Goal: Transaction & Acquisition: Obtain resource

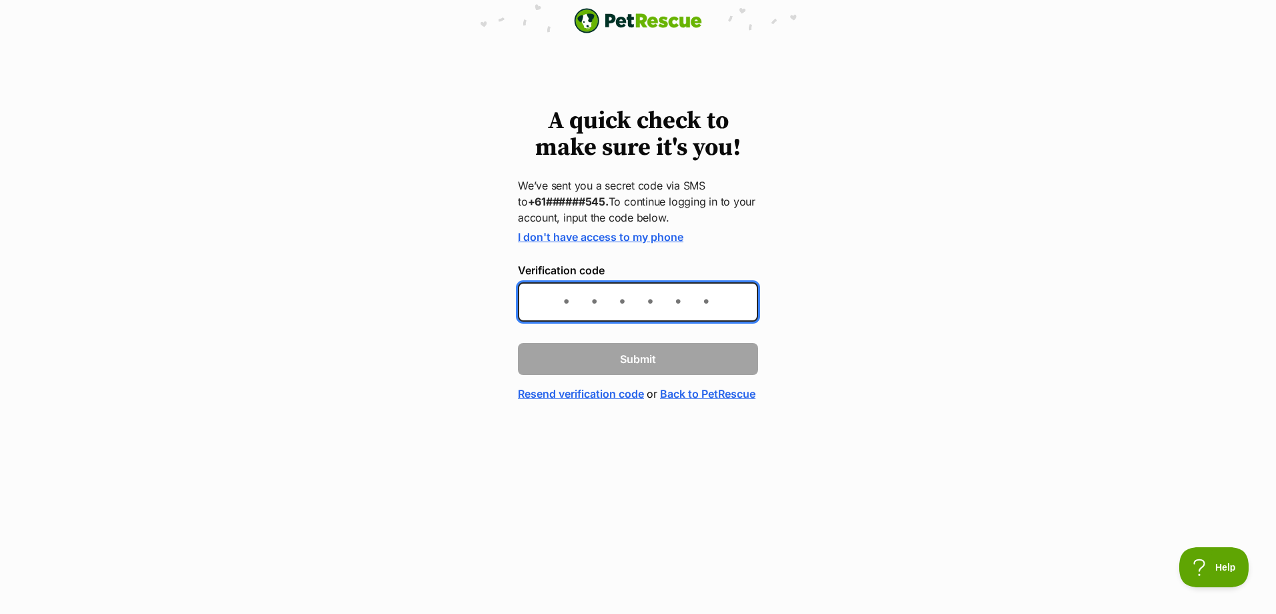
click at [679, 300] on input "Verification code" at bounding box center [638, 301] width 240 height 39
type input "063670"
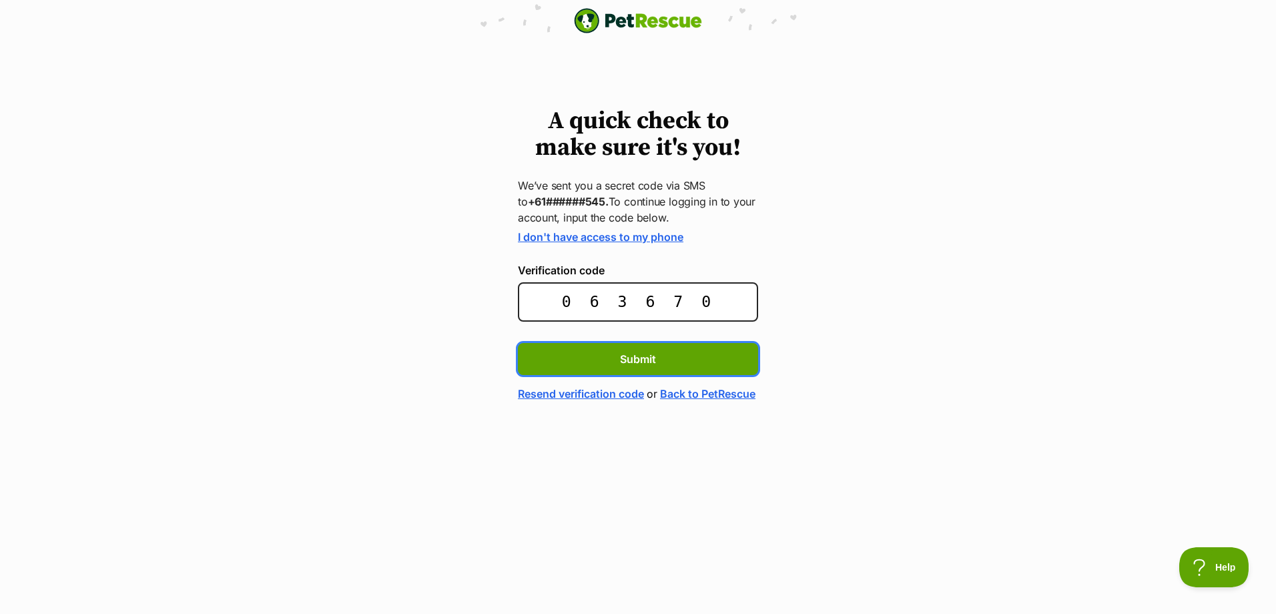
click at [518, 343] on button "Submit" at bounding box center [638, 359] width 240 height 32
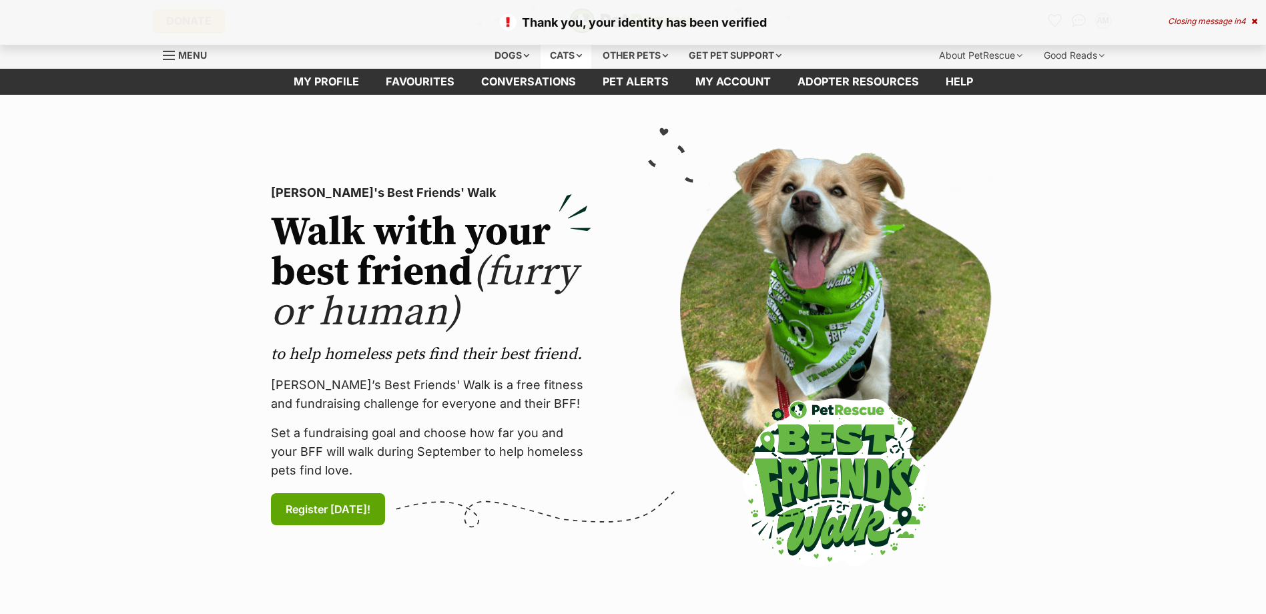
click at [568, 53] on div "Cats" at bounding box center [565, 55] width 51 height 27
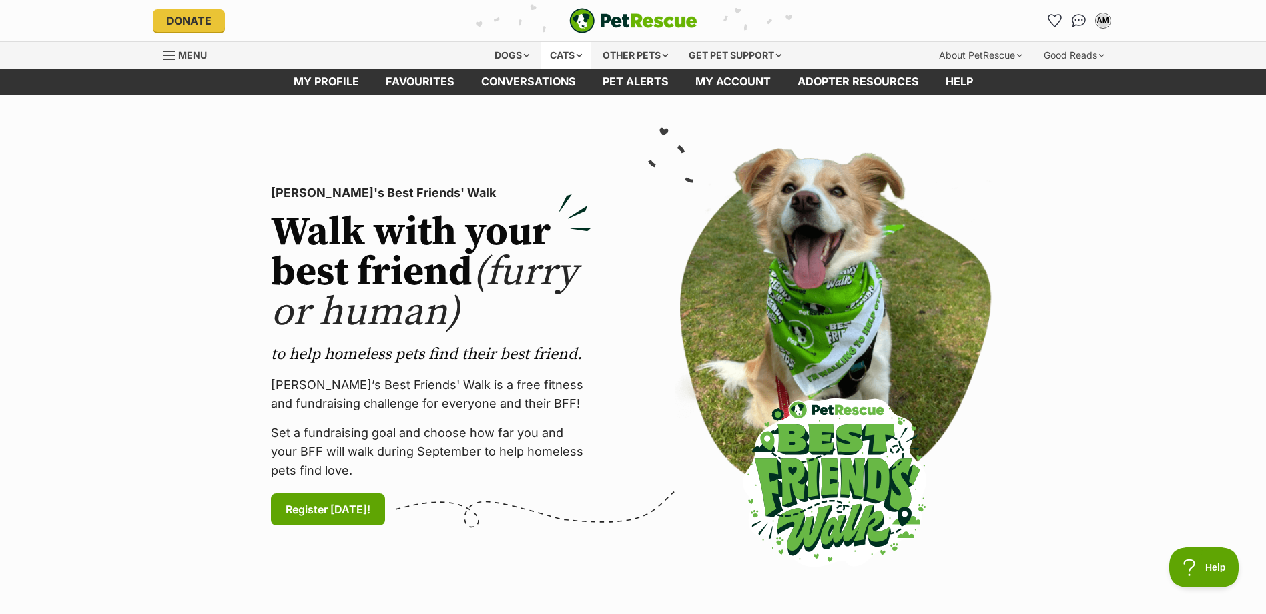
click at [574, 50] on div "Cats" at bounding box center [565, 55] width 51 height 27
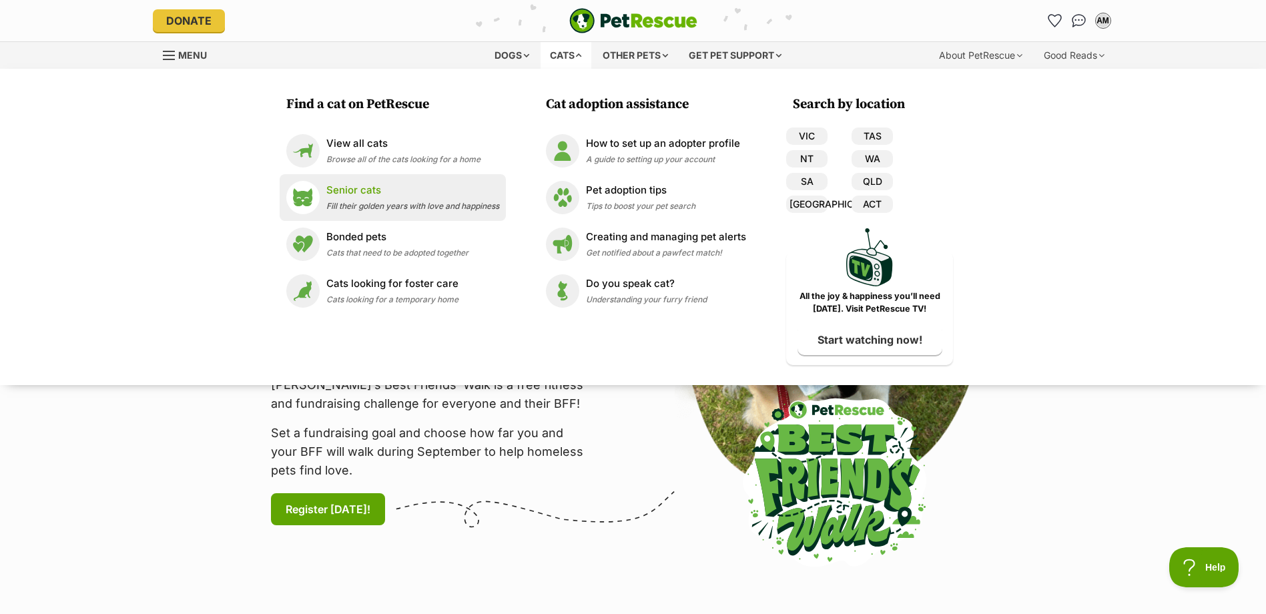
click at [358, 191] on p "Senior cats" at bounding box center [412, 190] width 173 height 15
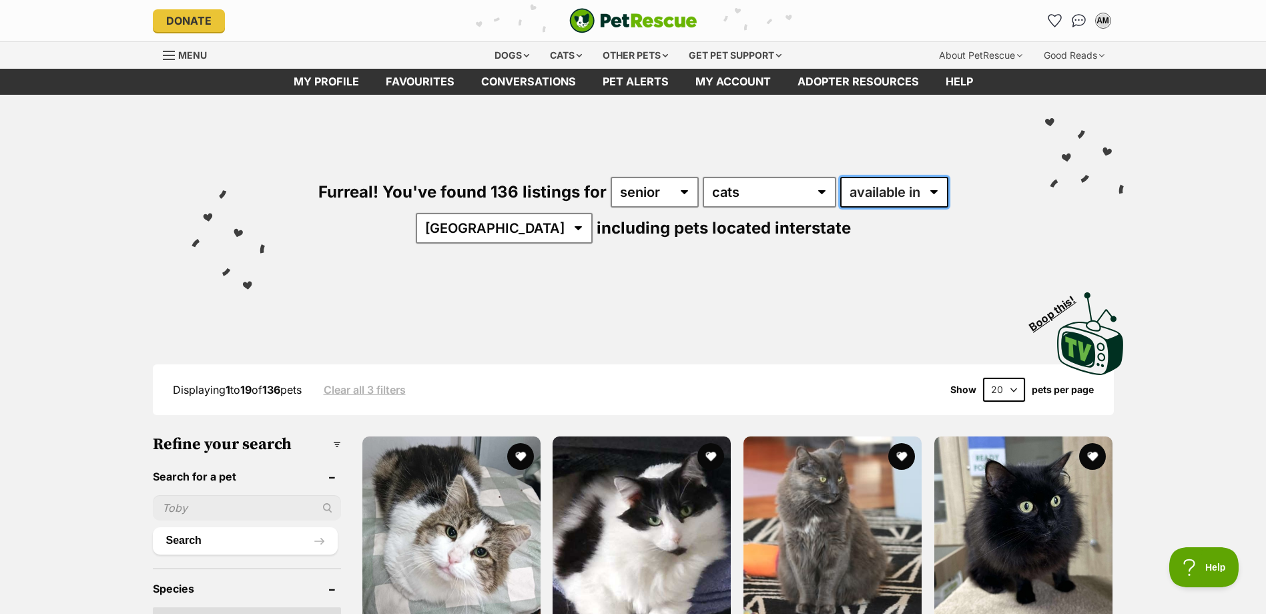
click at [894, 199] on select "available in located in" at bounding box center [894, 192] width 108 height 31
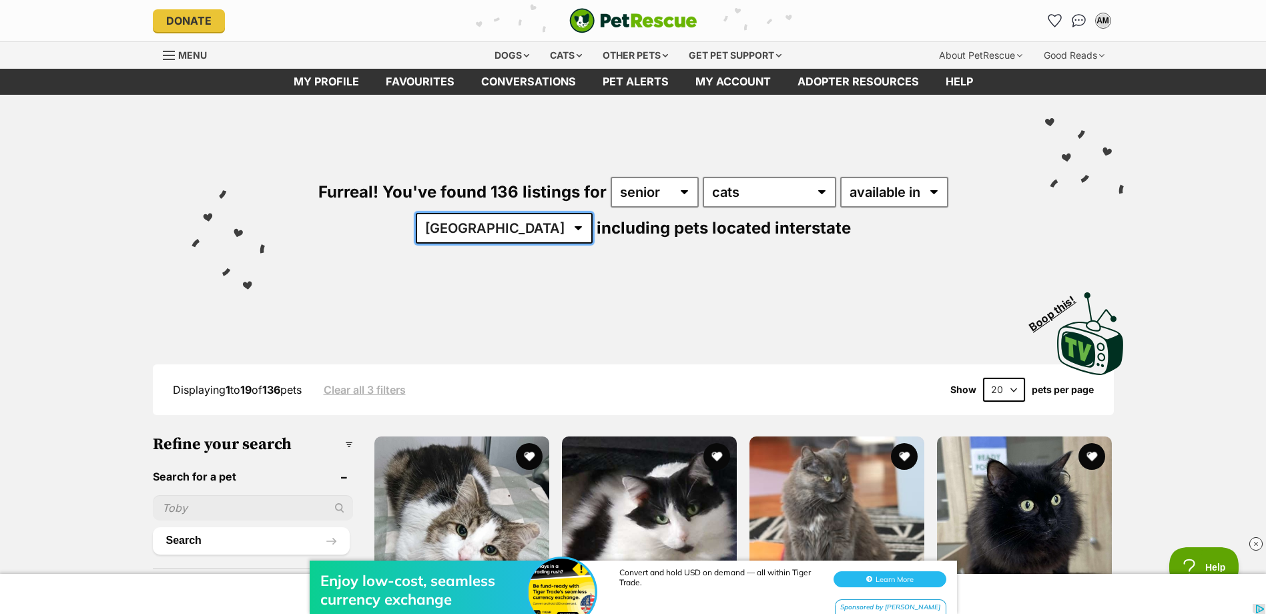
click at [505, 230] on select "Australia ACT NSW NT QLD SA TAS VIC WA" at bounding box center [504, 228] width 177 height 31
select select "VIC"
click at [457, 213] on select "Australia ACT NSW NT QLD SA TAS VIC WA" at bounding box center [504, 228] width 177 height 31
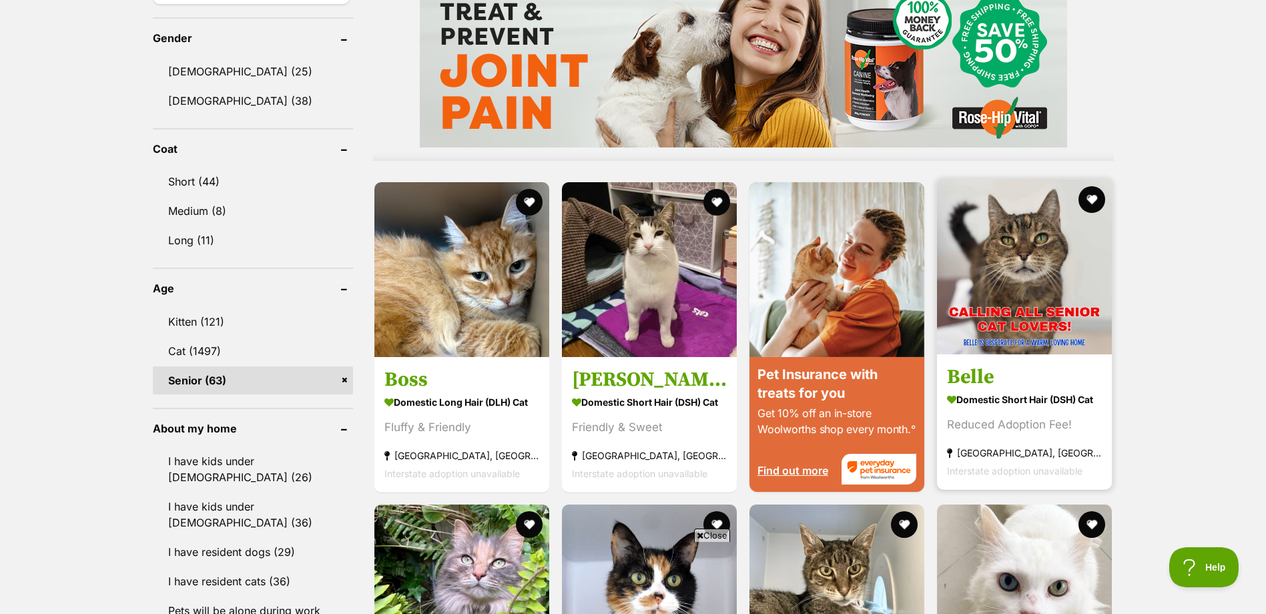
click at [1058, 418] on section "Domestic Short Hair (DSH) Cat Reduced Adoption Fee! Wonga Park, VIC Interstate …" at bounding box center [1024, 434] width 155 height 90
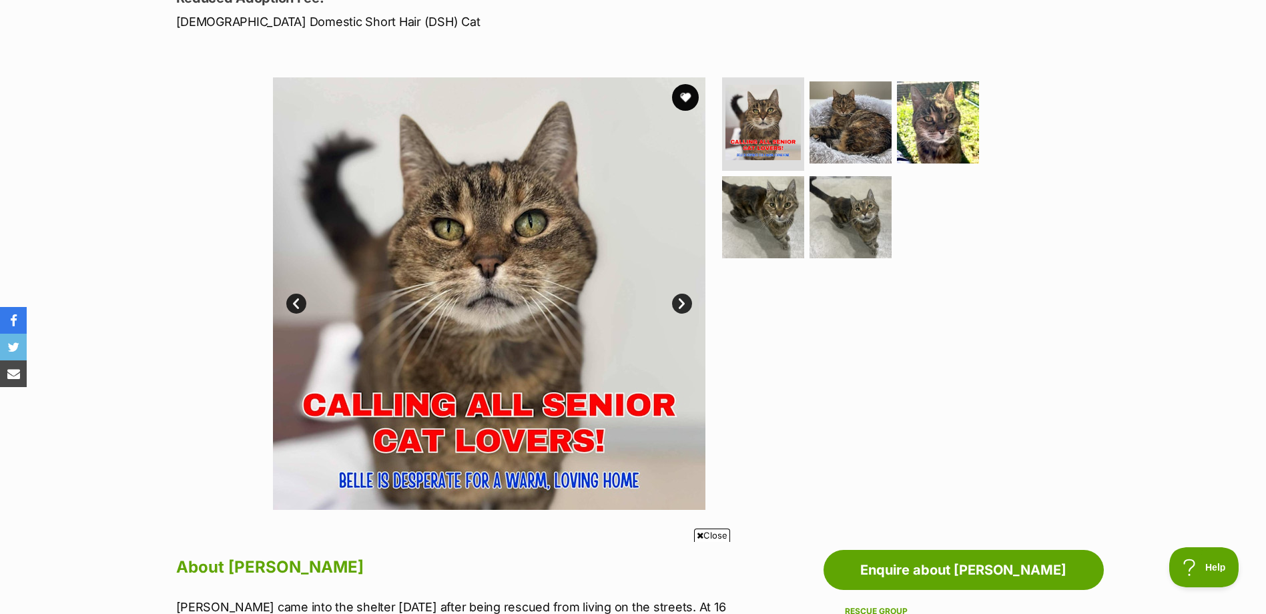
click at [689, 300] on link "Next" at bounding box center [682, 304] width 20 height 20
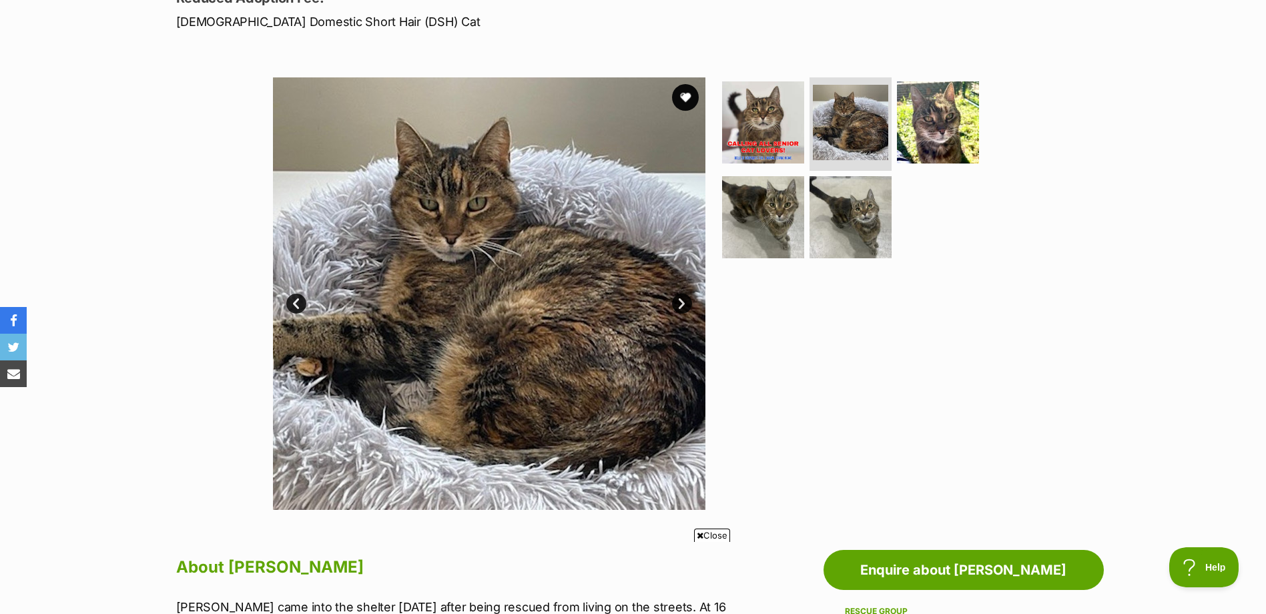
click at [689, 300] on link "Next" at bounding box center [682, 304] width 20 height 20
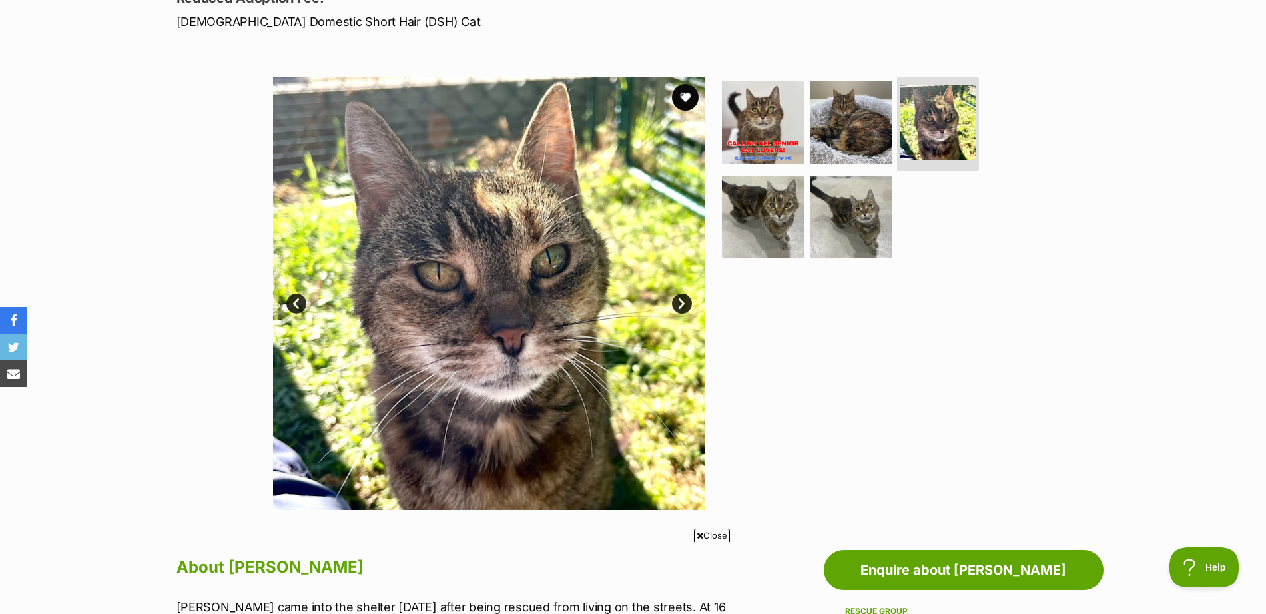
click at [687, 302] on link "Next" at bounding box center [682, 304] width 20 height 20
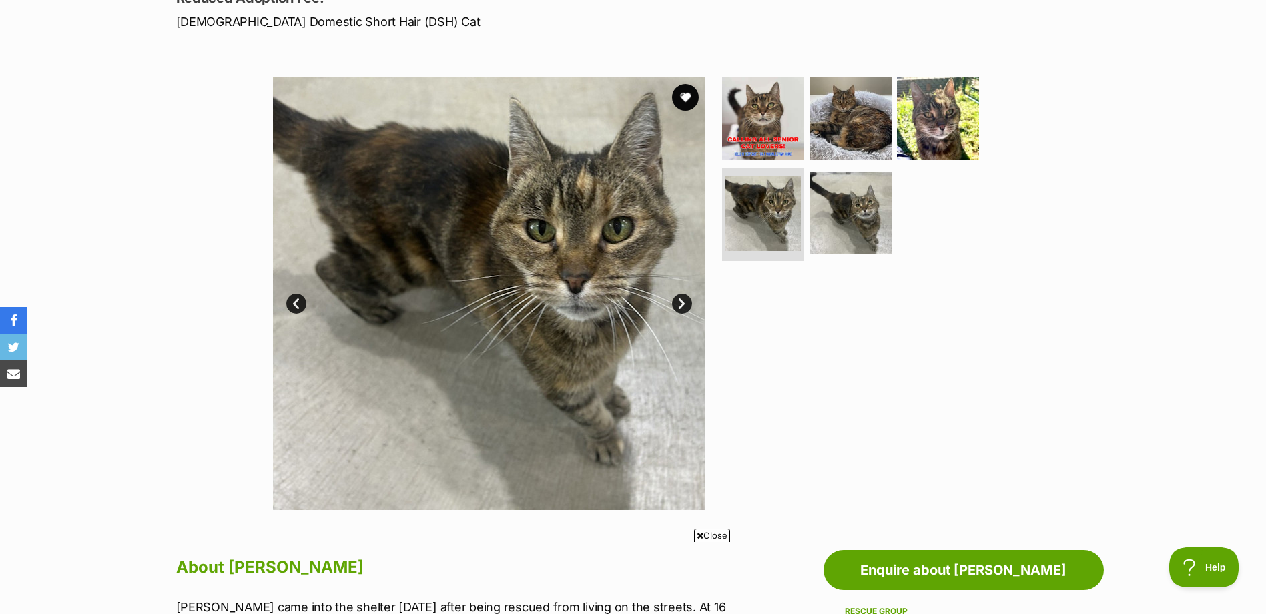
click at [687, 301] on link "Next" at bounding box center [682, 304] width 20 height 20
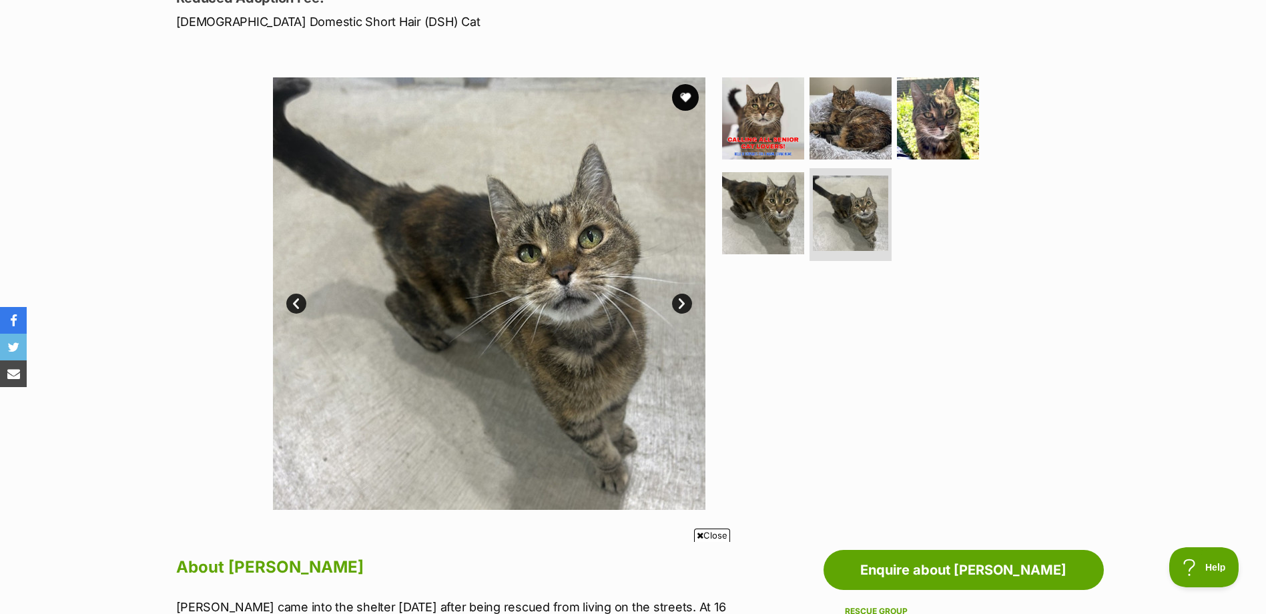
click at [687, 302] on link "Next" at bounding box center [682, 304] width 20 height 20
